Goal: Transaction & Acquisition: Purchase product/service

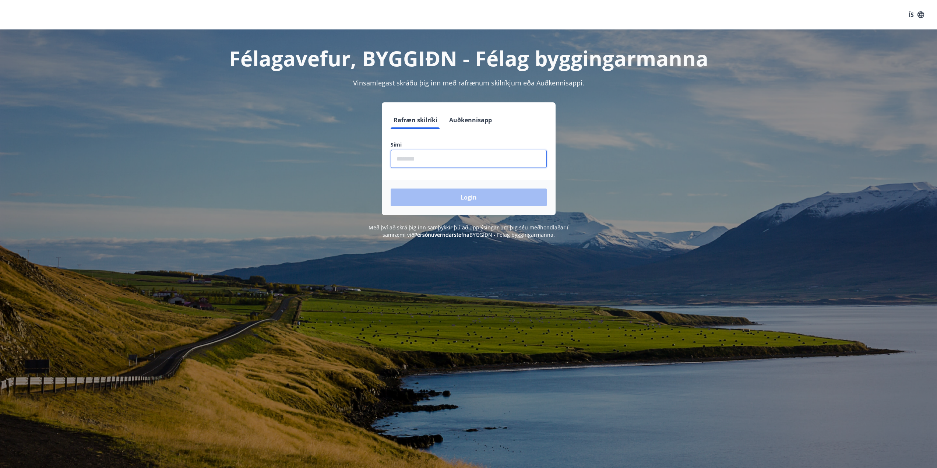
click at [437, 158] on input "phone" at bounding box center [469, 159] width 156 height 18
click at [409, 156] on input "phone" at bounding box center [469, 159] width 156 height 18
type input "********"
click at [459, 194] on button "Login" at bounding box center [469, 198] width 156 height 18
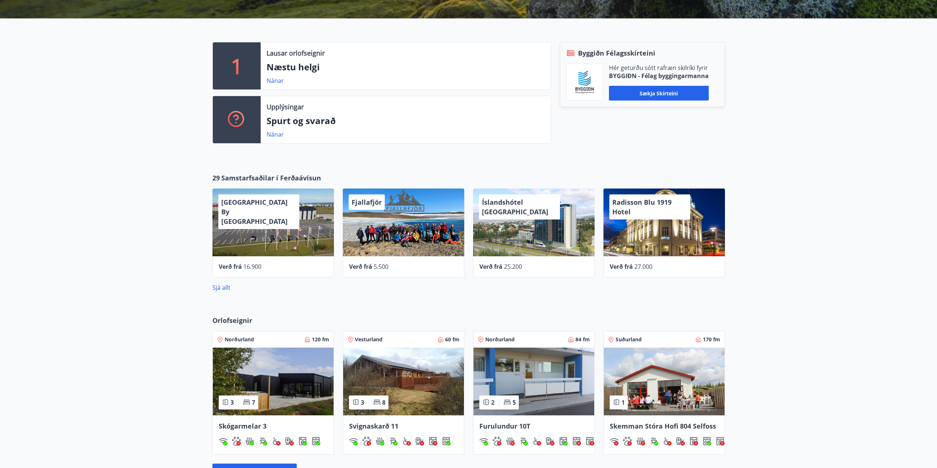
scroll to position [168, 0]
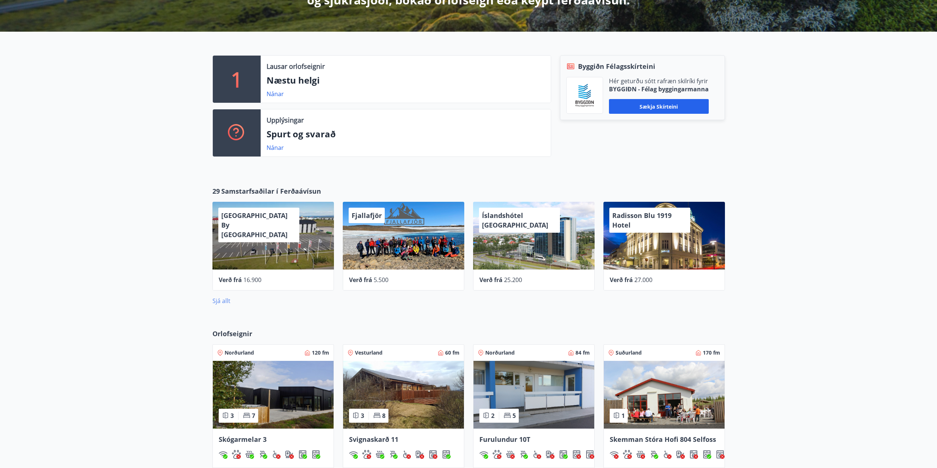
click at [222, 302] on link "Sjá allt" at bounding box center [222, 301] width 18 height 8
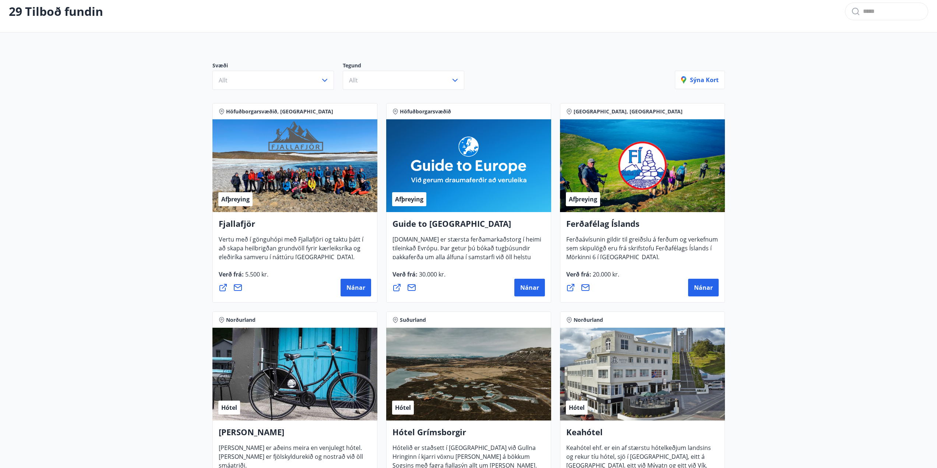
scroll to position [37, 0]
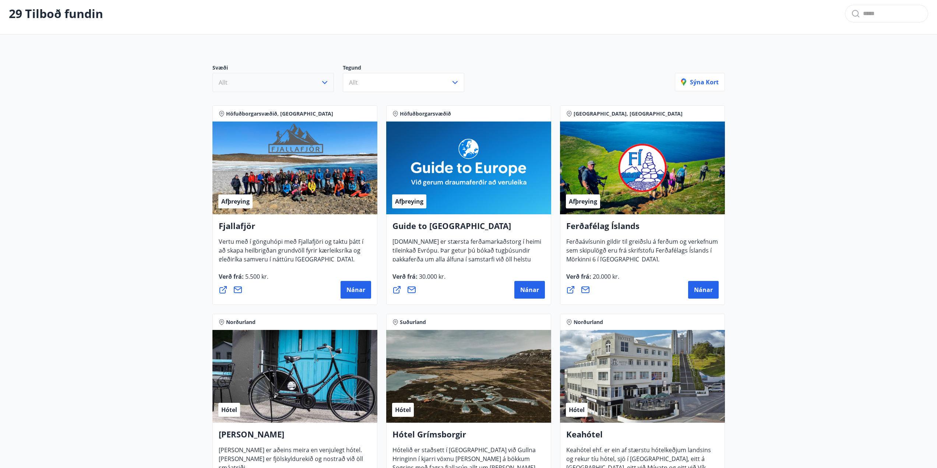
click at [258, 89] on button "Allt" at bounding box center [274, 82] width 122 height 19
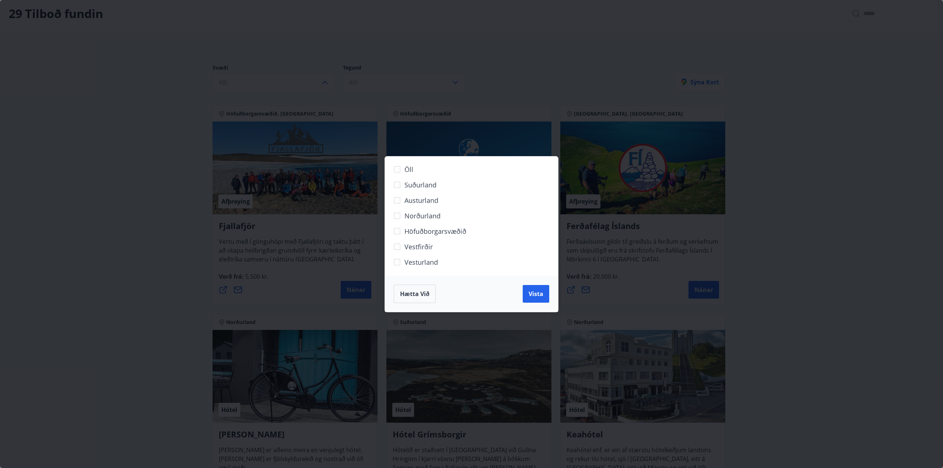
click at [434, 236] on label "Höfuðborgarsvæðið" at bounding box center [467, 234] width 154 height 15
click at [548, 299] on button "Vista" at bounding box center [536, 294] width 27 height 18
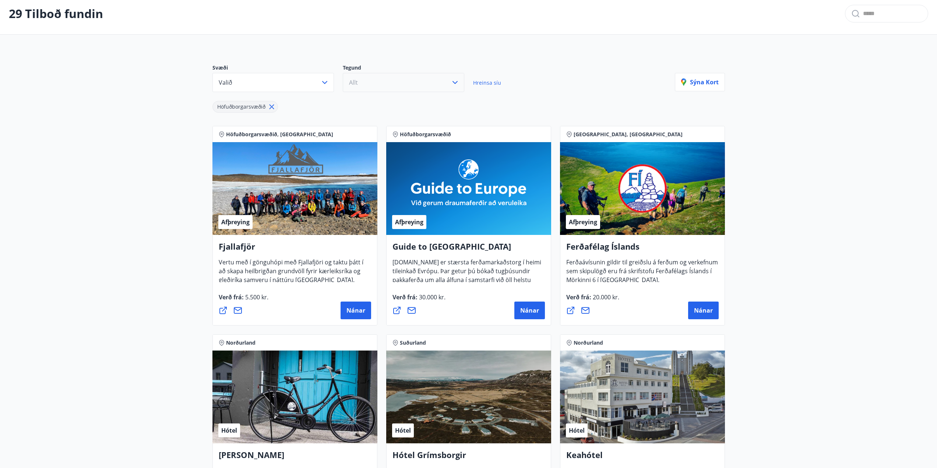
click at [387, 86] on button "Allt" at bounding box center [404, 82] width 122 height 19
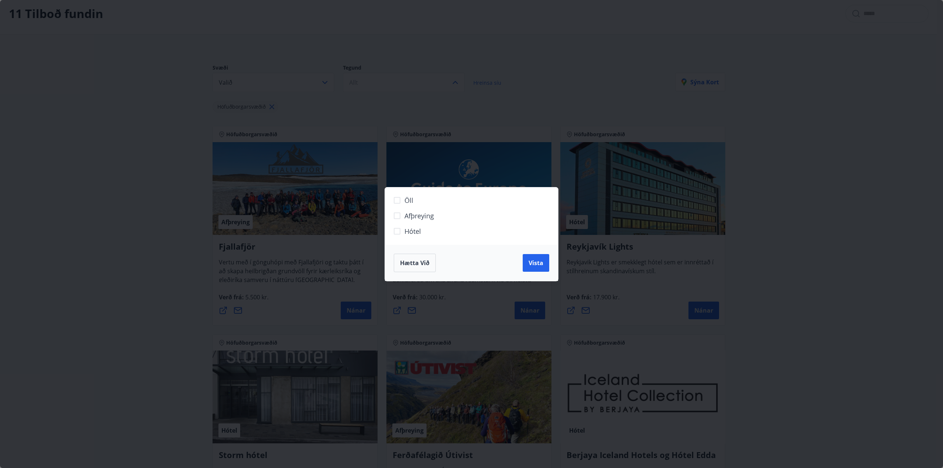
drag, startPoint x: 414, startPoint y: 235, endPoint x: 442, endPoint y: 241, distance: 27.9
click at [415, 236] on span "Hótel" at bounding box center [412, 232] width 17 height 10
click at [530, 267] on span "Vista" at bounding box center [536, 263] width 15 height 8
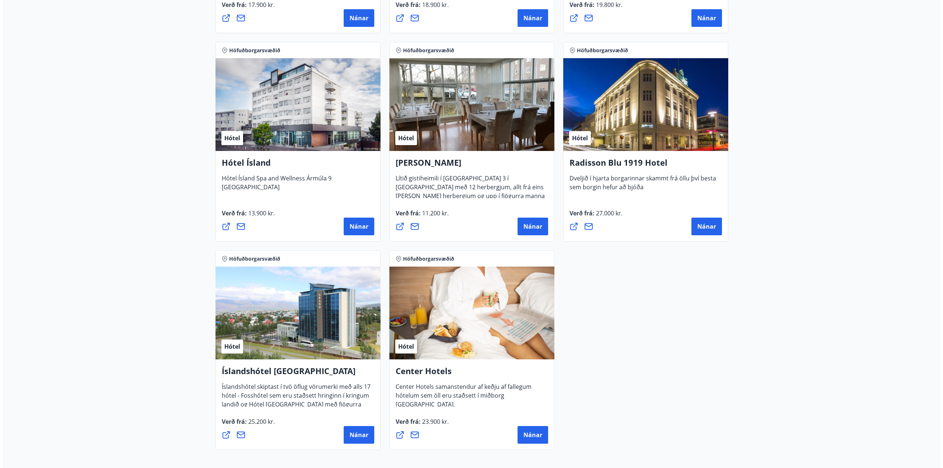
scroll to position [184, 0]
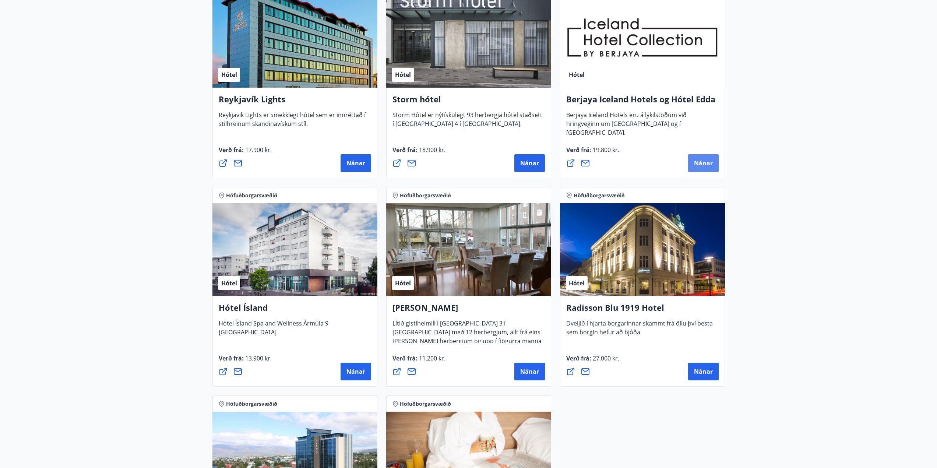
click at [702, 166] on span "Nánar" at bounding box center [703, 163] width 19 height 8
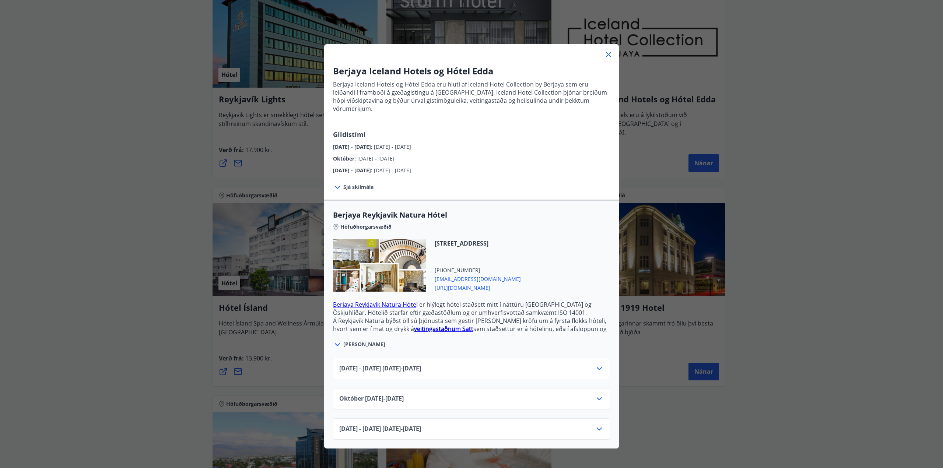
click at [600, 394] on icon at bounding box center [599, 398] width 9 height 9
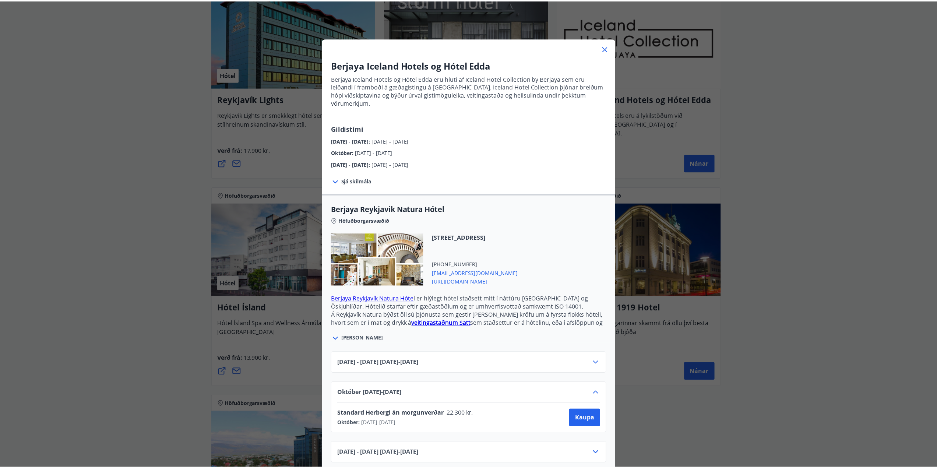
scroll to position [8, 0]
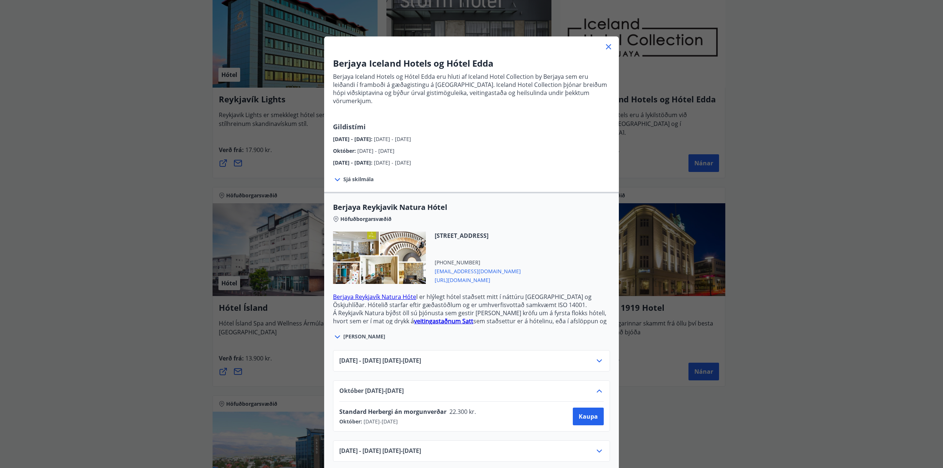
click at [607, 46] on icon at bounding box center [608, 46] width 9 height 9
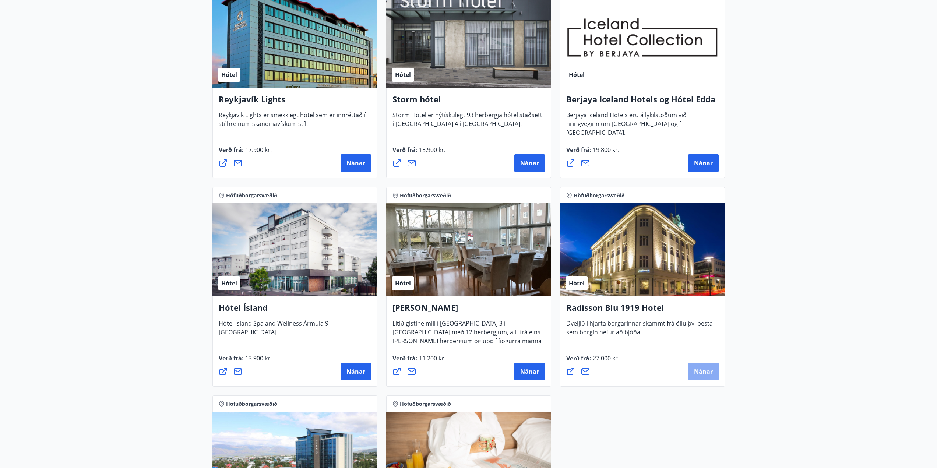
click at [703, 372] on span "Nánar" at bounding box center [703, 372] width 19 height 8
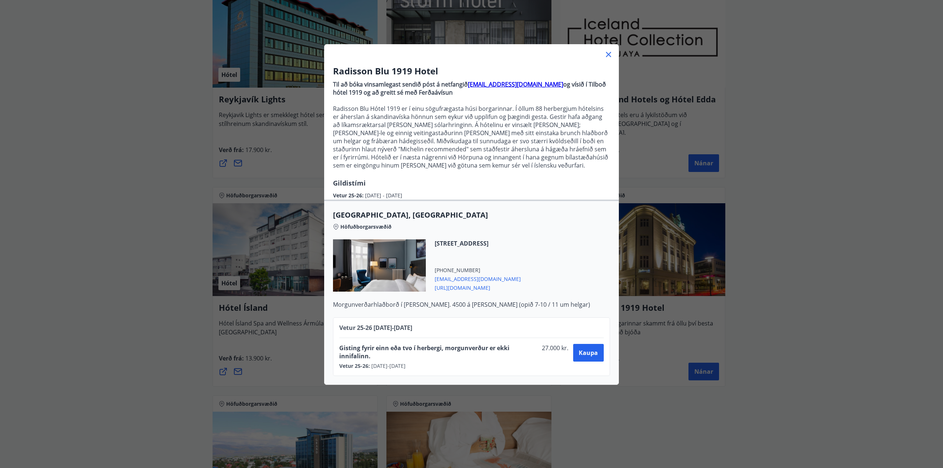
click at [607, 56] on icon at bounding box center [608, 54] width 9 height 9
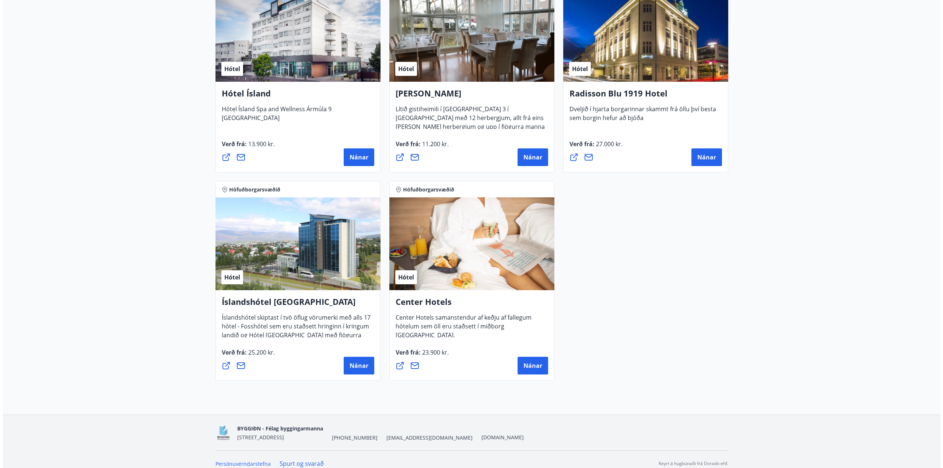
scroll to position [405, 0]
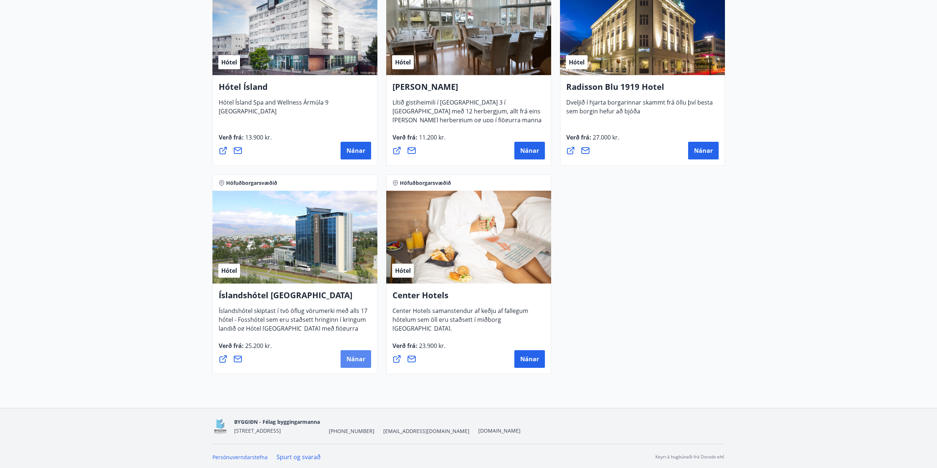
click at [361, 364] on button "Nánar" at bounding box center [356, 359] width 31 height 18
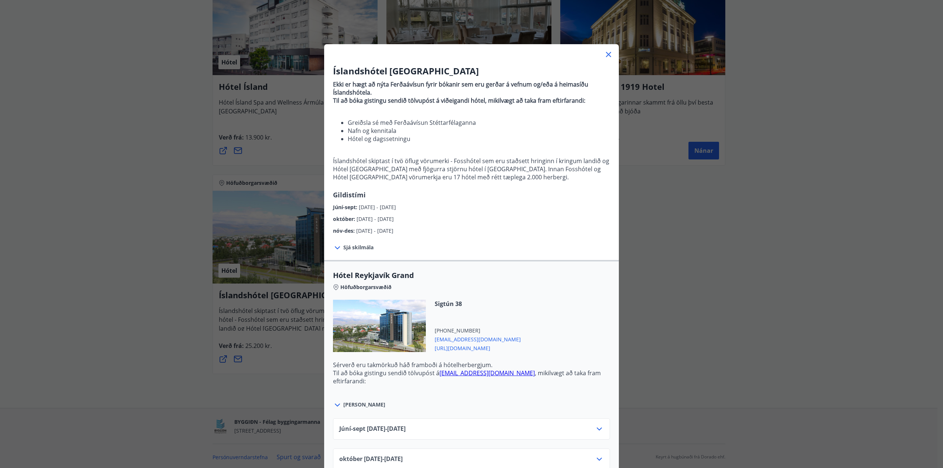
click at [605, 57] on icon at bounding box center [608, 54] width 9 height 9
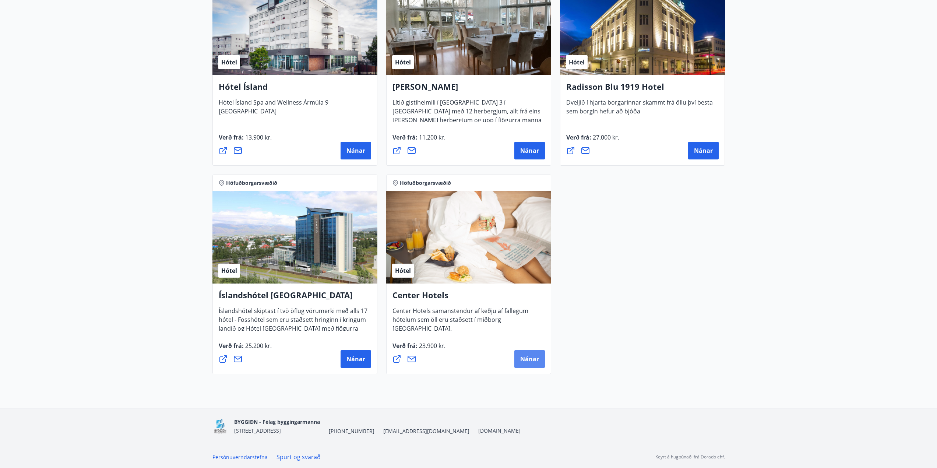
click at [531, 355] on span "Nánar" at bounding box center [529, 359] width 19 height 8
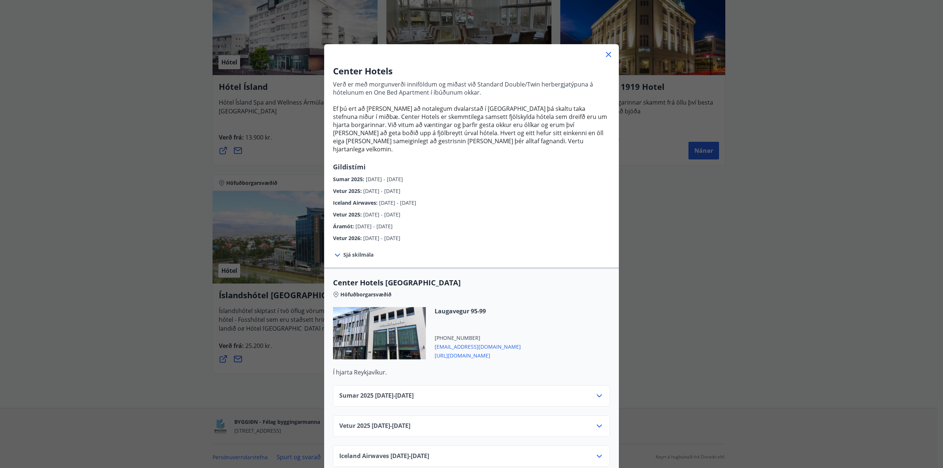
click at [335, 251] on icon at bounding box center [337, 255] width 9 height 9
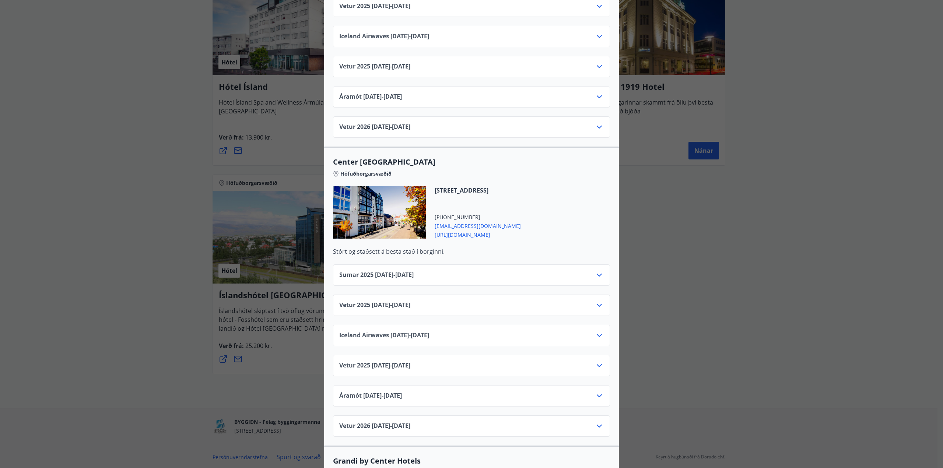
scroll to position [479, 0]
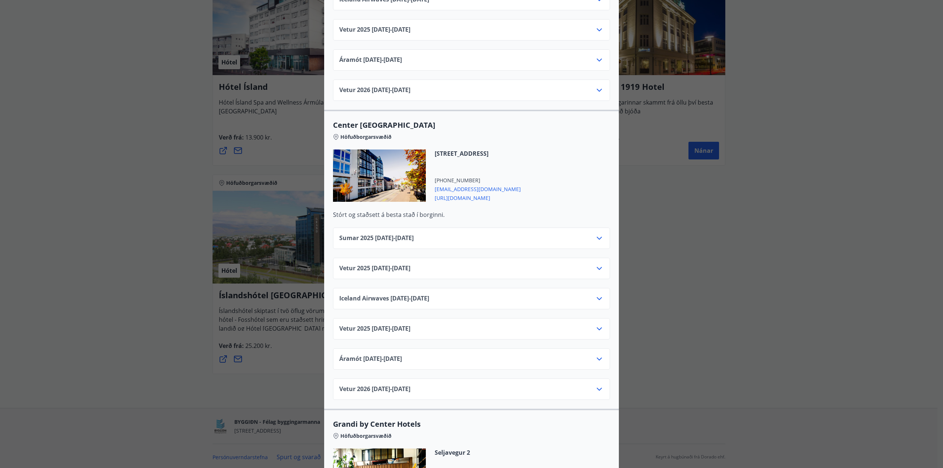
click at [602, 260] on div "Vetur [PHONE_NUMBER][DATE] - [DATE]" at bounding box center [471, 268] width 277 height 21
click at [599, 264] on icon at bounding box center [599, 268] width 9 height 9
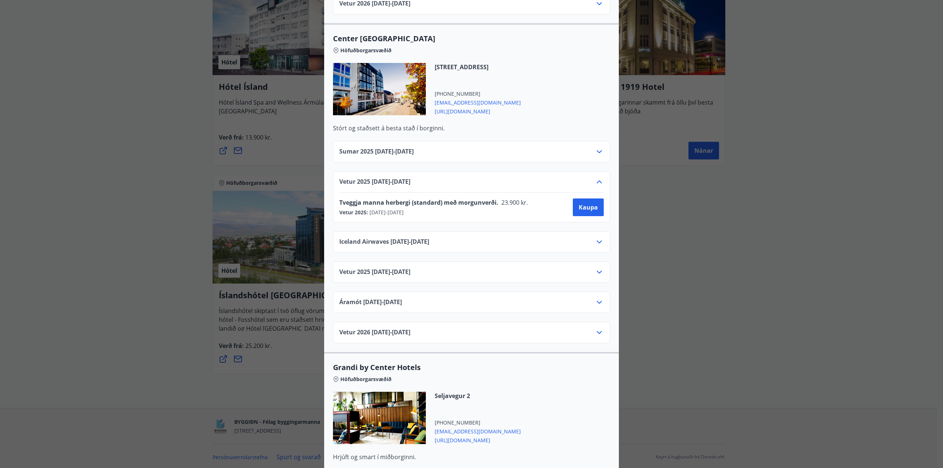
scroll to position [552, 0]
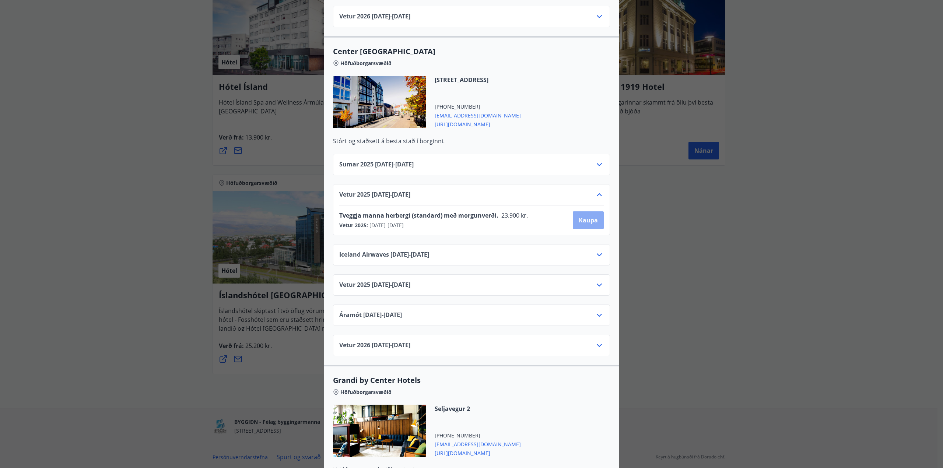
click at [582, 216] on span "Kaupa" at bounding box center [588, 220] width 19 height 8
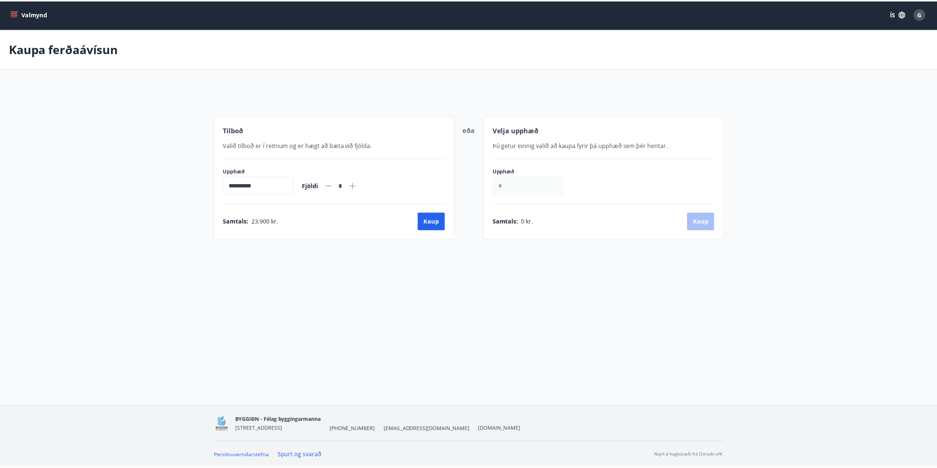
scroll to position [1, 0]
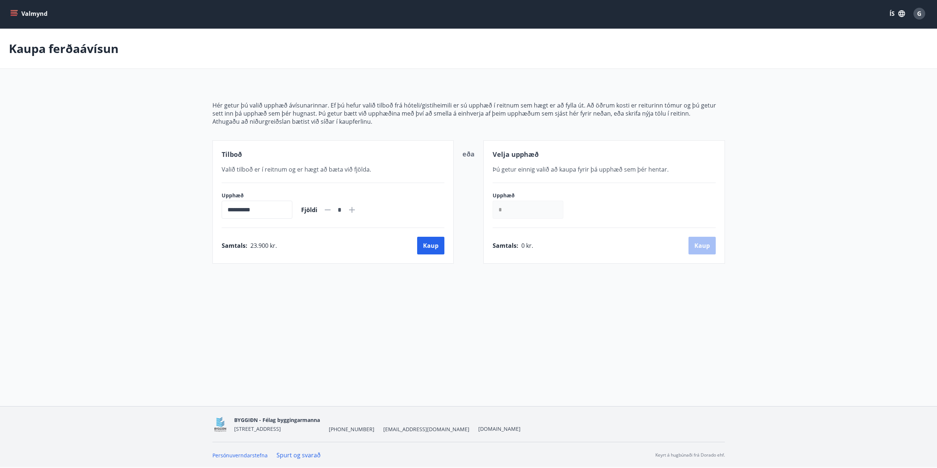
click at [357, 207] on icon at bounding box center [352, 210] width 9 height 9
type input "*"
click at [422, 247] on button "Kaup" at bounding box center [430, 246] width 27 height 18
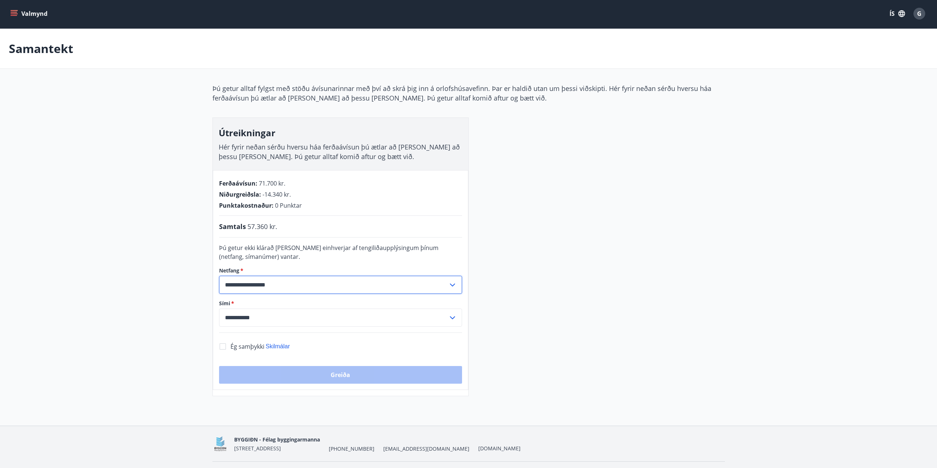
click at [280, 286] on input "**********" at bounding box center [333, 285] width 229 height 18
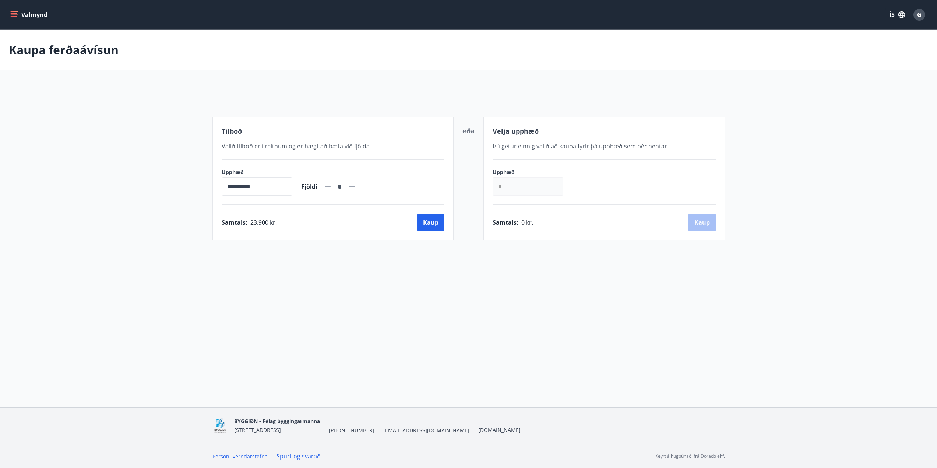
scroll to position [1, 0]
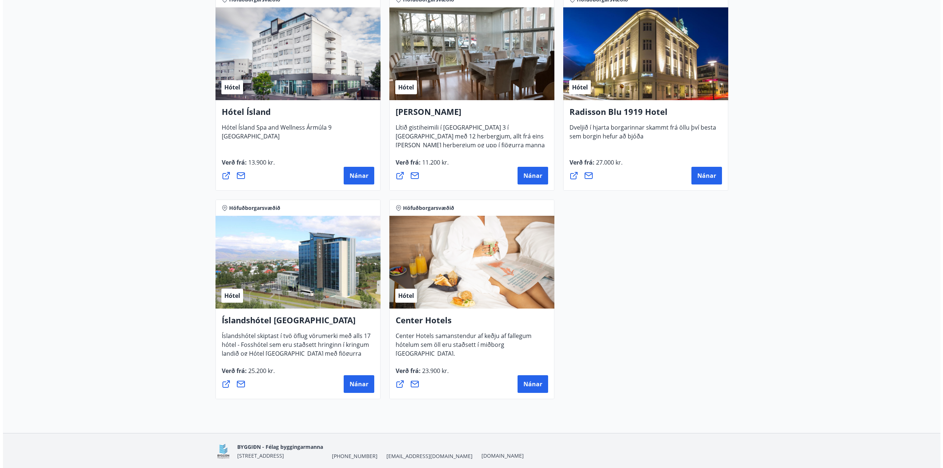
scroll to position [406, 0]
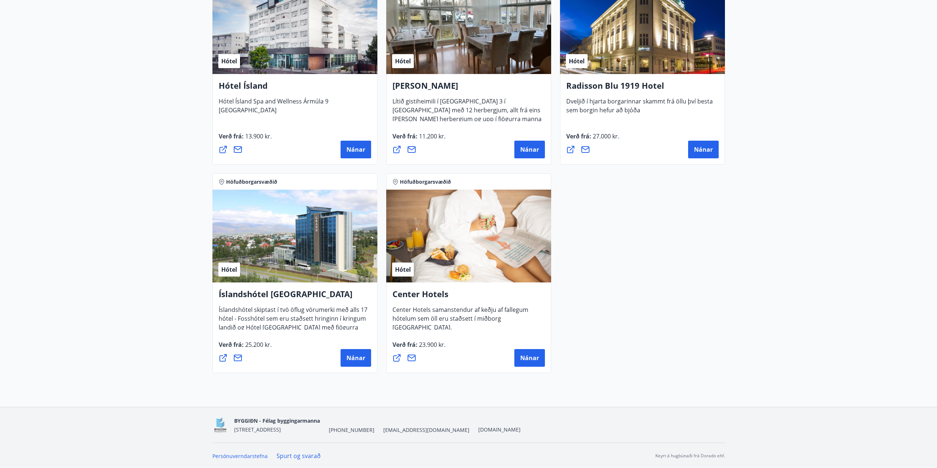
click at [424, 224] on div "Hótel" at bounding box center [468, 236] width 165 height 93
click at [523, 358] on span "Nánar" at bounding box center [529, 358] width 19 height 8
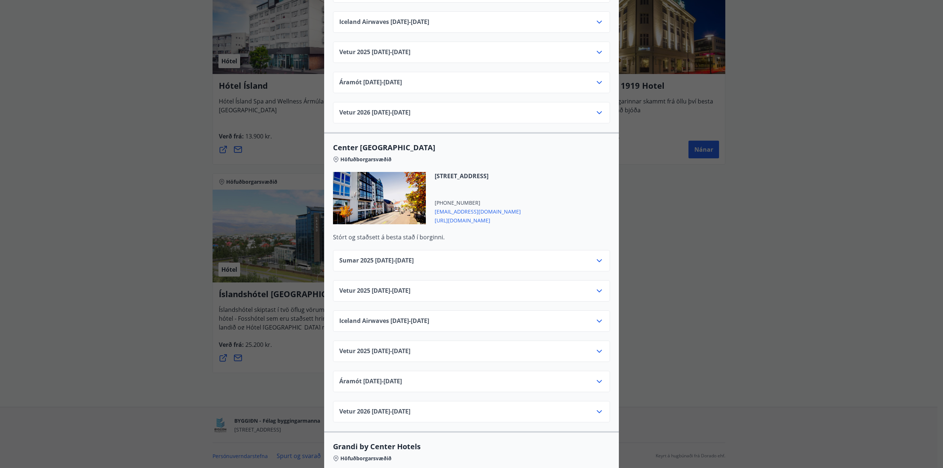
scroll to position [442, 0]
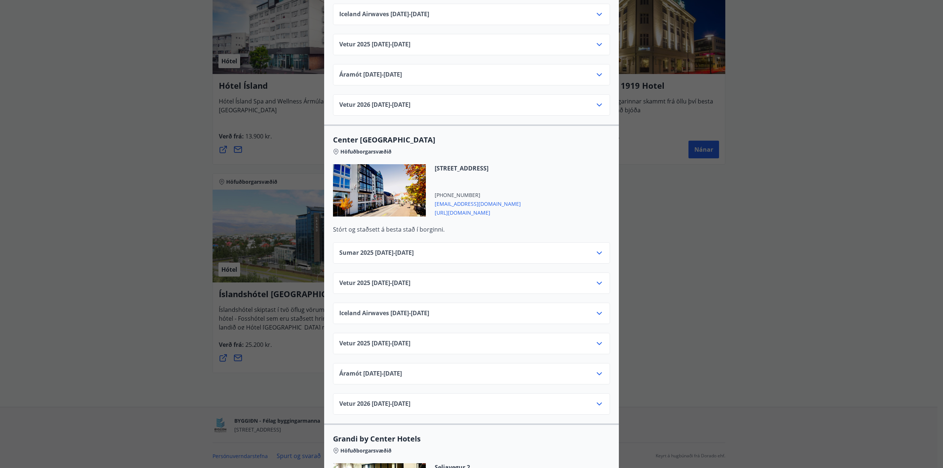
click at [599, 279] on icon at bounding box center [599, 283] width 9 height 9
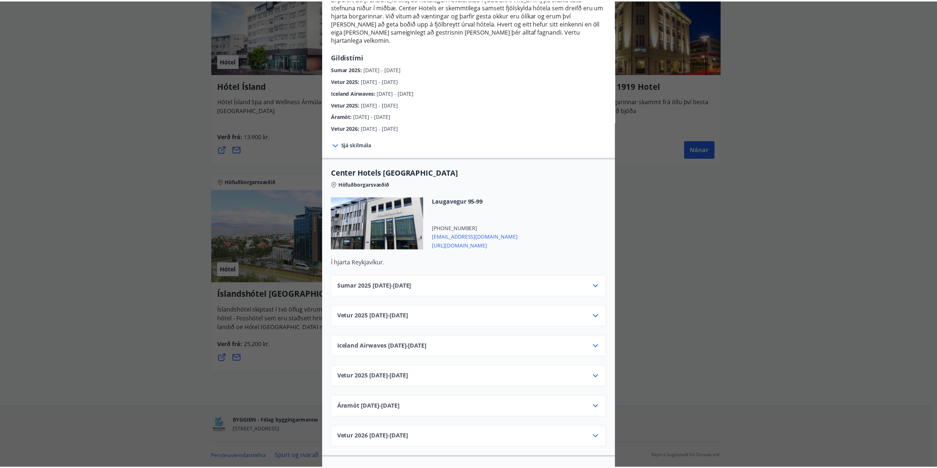
scroll to position [0, 0]
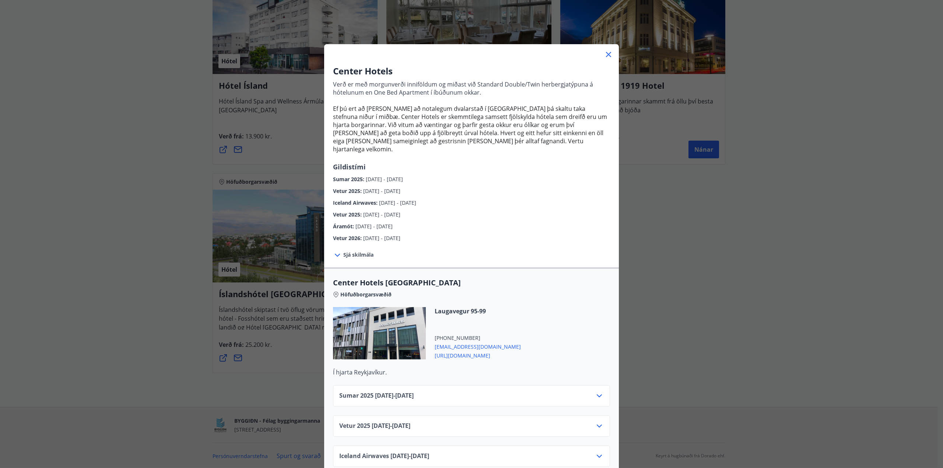
click at [606, 54] on icon at bounding box center [608, 54] width 5 height 5
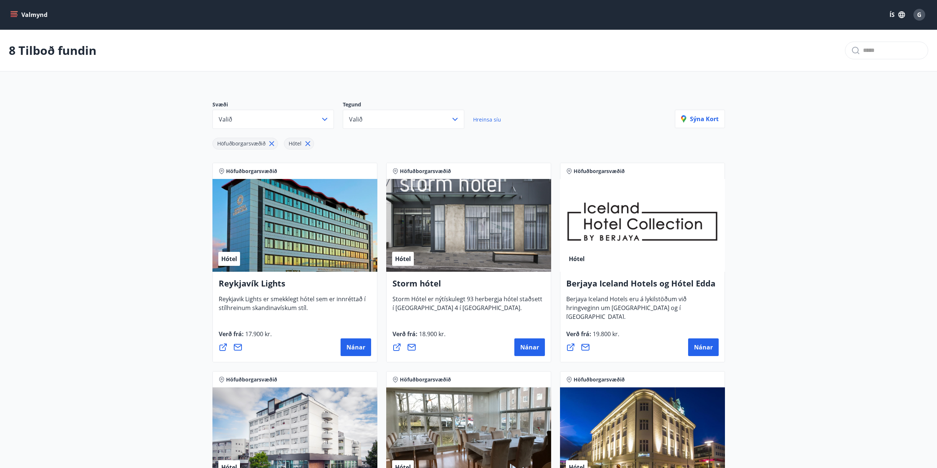
click at [923, 14] on div "G" at bounding box center [920, 15] width 12 height 12
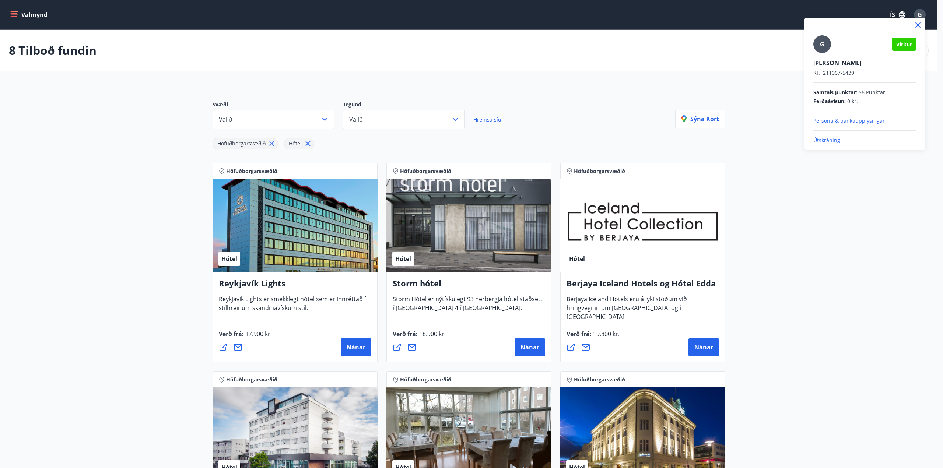
click at [821, 138] on p "Útskráning" at bounding box center [864, 140] width 103 height 7
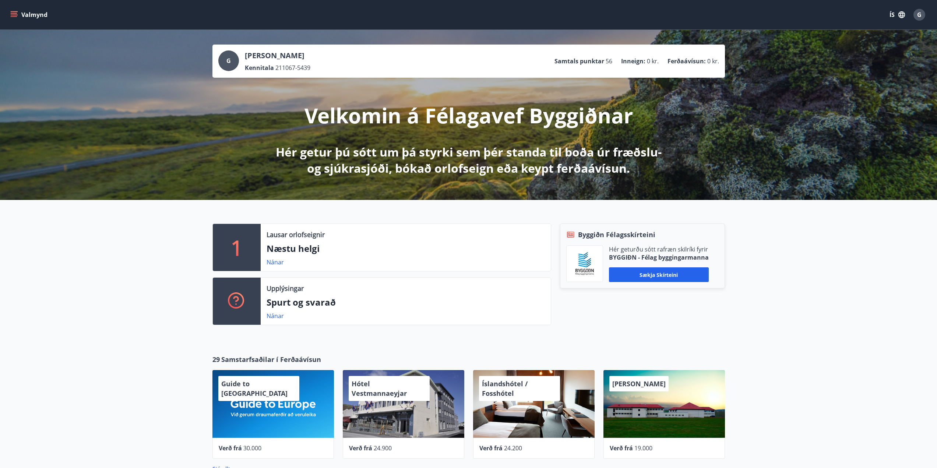
click at [263, 236] on div "Lausar orlofseignir Næstu helgi Nánar" at bounding box center [406, 247] width 290 height 47
drag, startPoint x: 280, startPoint y: 248, endPoint x: 280, endPoint y: 257, distance: 8.8
click at [280, 251] on p "Næstu helgi" at bounding box center [406, 248] width 278 height 13
click at [278, 261] on link "Nánar" at bounding box center [275, 262] width 17 height 8
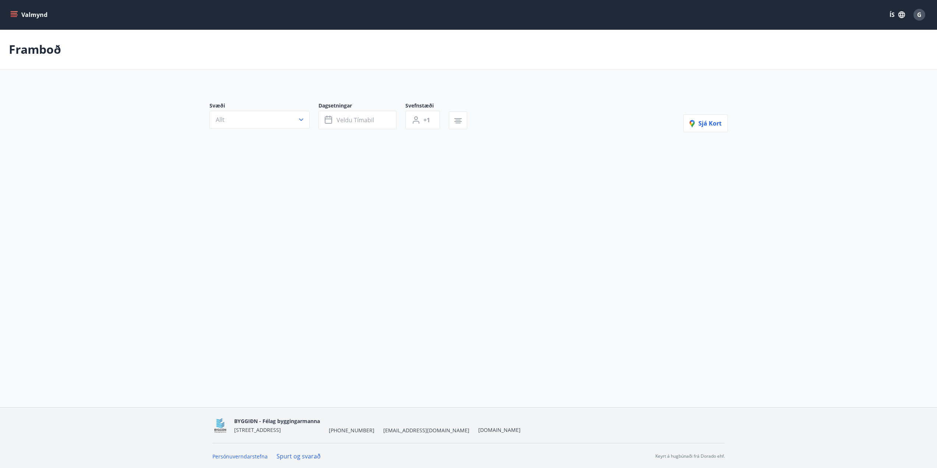
type input "*"
